Goal: Task Accomplishment & Management: Complete application form

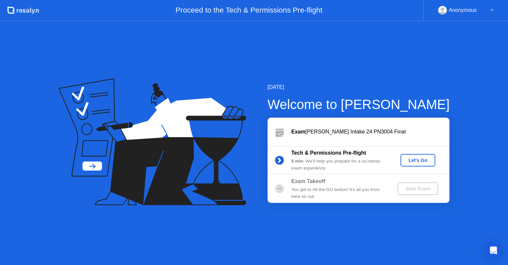
click at [418, 162] on div "Let's Go" at bounding box center [418, 160] width 29 height 5
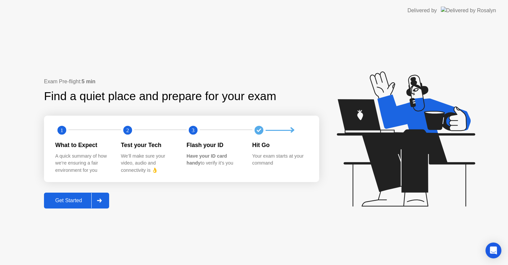
click at [78, 200] on div "Get Started" at bounding box center [68, 201] width 45 height 6
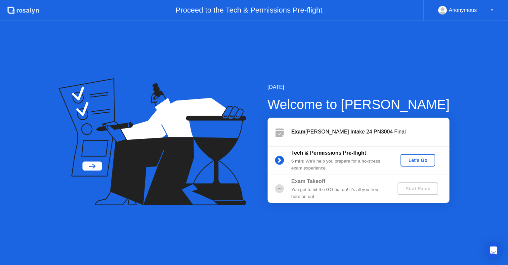
click at [414, 162] on div "Let's Go" at bounding box center [418, 160] width 29 height 5
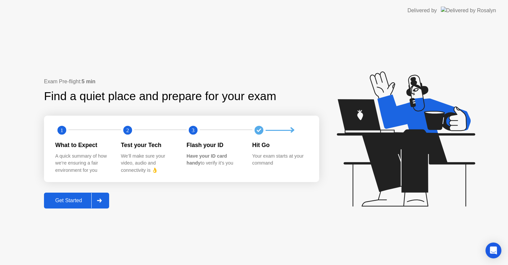
click at [81, 199] on div "Get Started" at bounding box center [68, 201] width 45 height 6
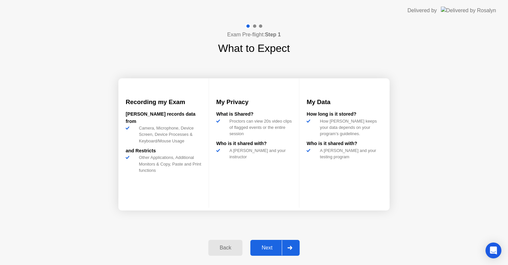
click at [282, 249] on div "Next" at bounding box center [267, 248] width 29 height 6
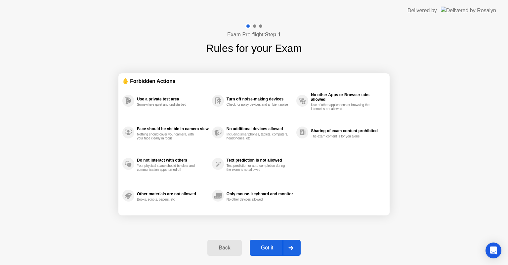
click at [279, 252] on button "Got it" at bounding box center [275, 248] width 51 height 16
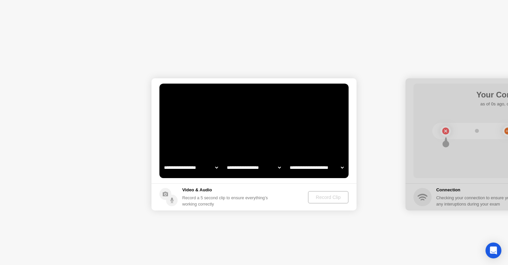
select select "**********"
select select "*******"
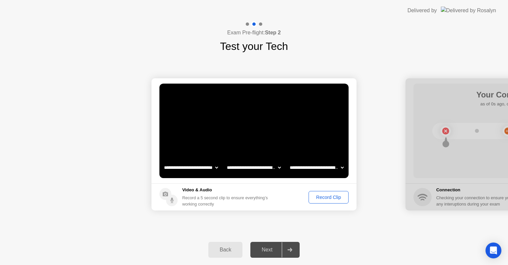
click at [281, 251] on div "Next" at bounding box center [267, 250] width 29 height 6
click at [334, 195] on div "Record Clip" at bounding box center [328, 197] width 35 height 5
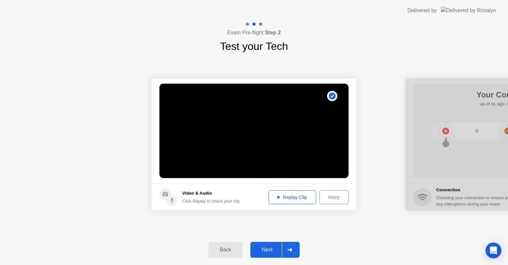
click at [271, 247] on div "Next" at bounding box center [267, 250] width 29 height 6
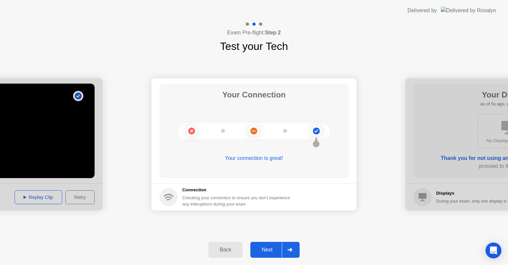
click at [273, 248] on div "Next" at bounding box center [267, 250] width 29 height 6
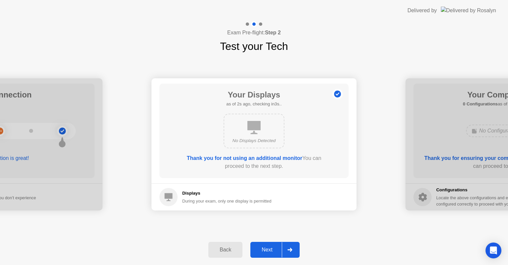
click at [273, 248] on div "Next" at bounding box center [267, 250] width 29 height 6
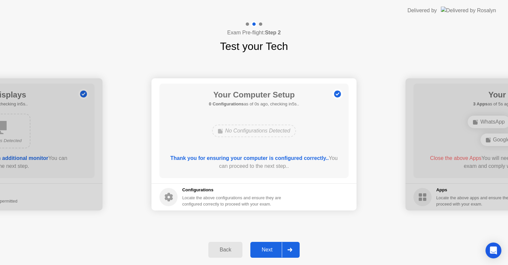
click at [273, 248] on div "Next" at bounding box center [267, 250] width 29 height 6
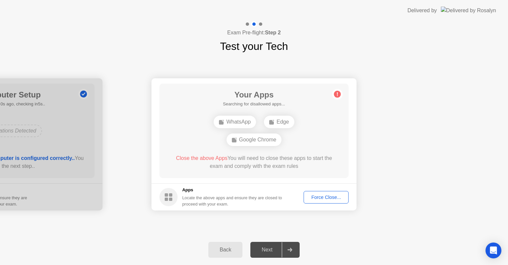
click at [331, 197] on div "Force Close..." at bounding box center [326, 197] width 40 height 5
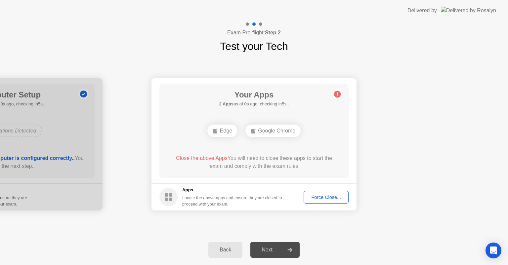
click at [328, 197] on div "Force Close..." at bounding box center [326, 197] width 40 height 5
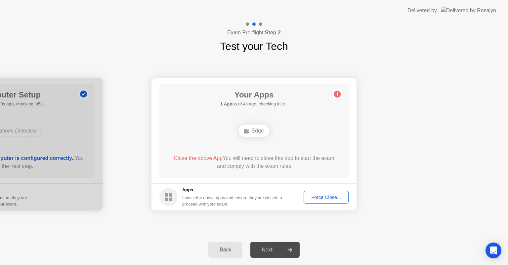
click at [329, 197] on div "Force Close..." at bounding box center [326, 197] width 40 height 5
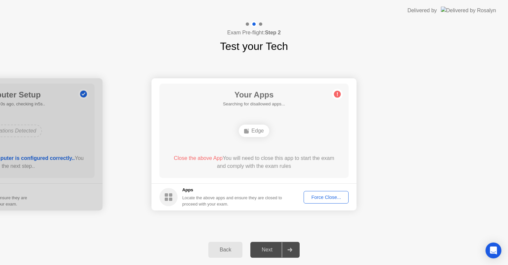
click at [332, 196] on div "Force Close..." at bounding box center [326, 197] width 40 height 5
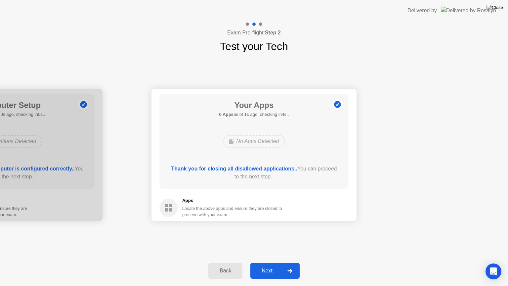
click at [268, 265] on button "Next" at bounding box center [275, 271] width 49 height 16
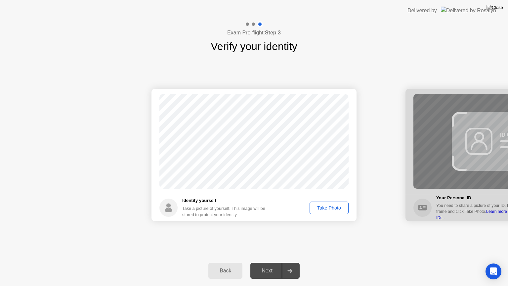
click at [335, 212] on button "Take Photo" at bounding box center [329, 208] width 39 height 13
click at [287, 265] on div at bounding box center [290, 270] width 16 height 15
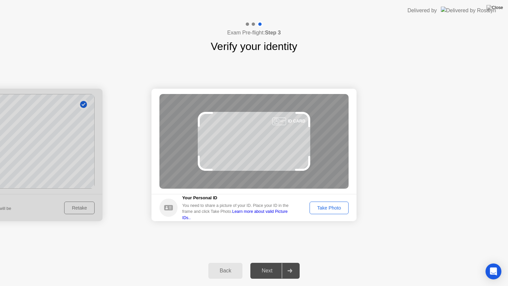
click at [333, 212] on button "Take Photo" at bounding box center [329, 208] width 39 height 13
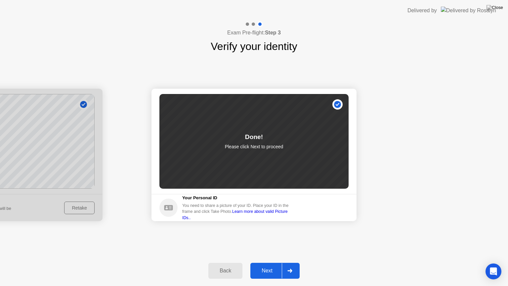
click at [269, 265] on div "Next" at bounding box center [267, 271] width 29 height 6
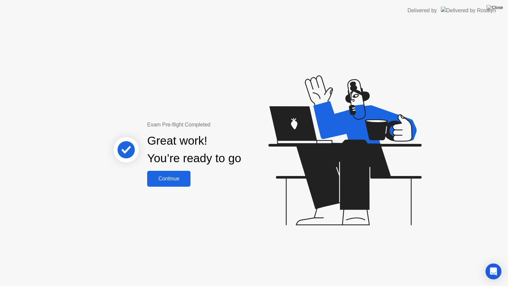
click at [165, 179] on div "Continue" at bounding box center [168, 179] width 39 height 6
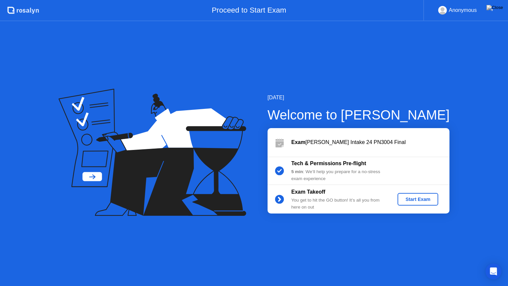
click at [414, 197] on div "Start Exam" at bounding box center [418, 199] width 35 height 5
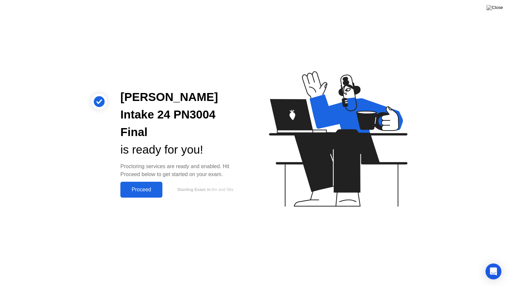
click at [146, 187] on div "Proceed" at bounding box center [141, 190] width 38 height 6
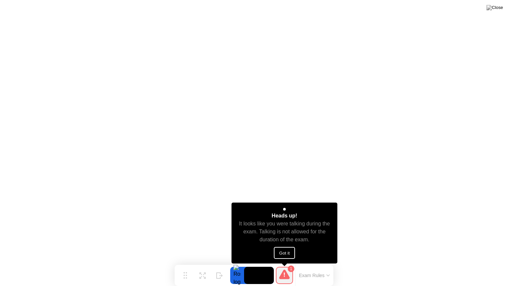
click at [291, 255] on button "Got it" at bounding box center [284, 253] width 21 height 12
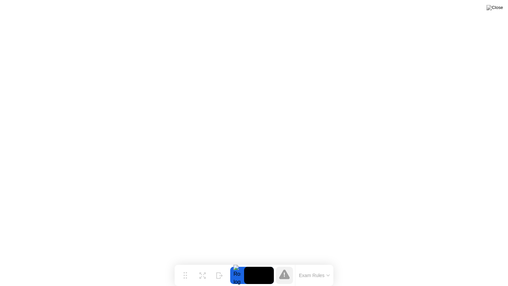
click at [329, 265] on button "Exam Rules" at bounding box center [314, 275] width 35 height 6
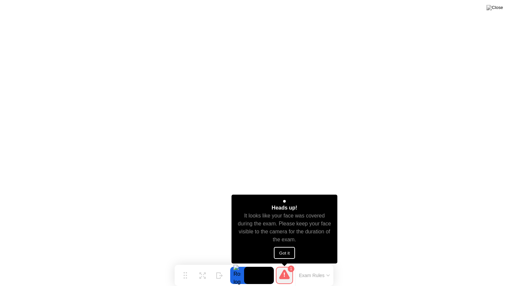
click at [283, 252] on button "Got it" at bounding box center [284, 253] width 21 height 12
click at [284, 254] on button "Got it" at bounding box center [284, 253] width 21 height 12
click at [292, 248] on button "Got it" at bounding box center [284, 253] width 21 height 12
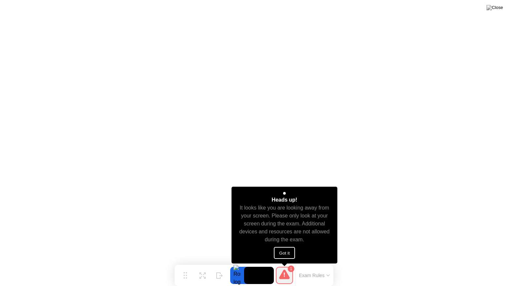
click at [288, 248] on button "Got it" at bounding box center [284, 253] width 21 height 12
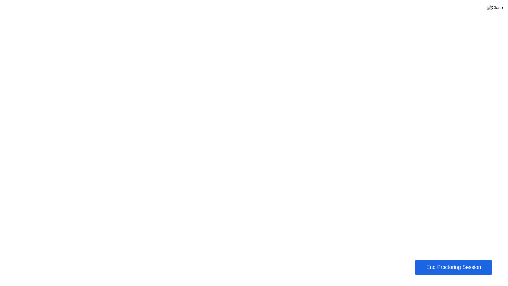
click at [450, 265] on button "End Proctoring Session" at bounding box center [453, 268] width 77 height 16
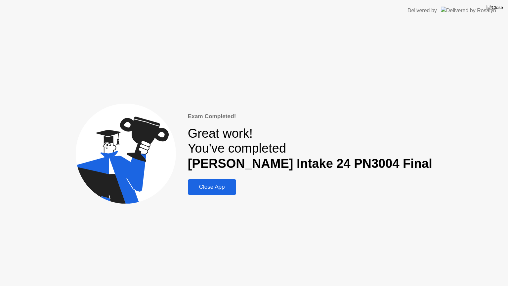
click at [234, 184] on div "Close App" at bounding box center [212, 187] width 44 height 7
